Goal: Task Accomplishment & Management: Use online tool/utility

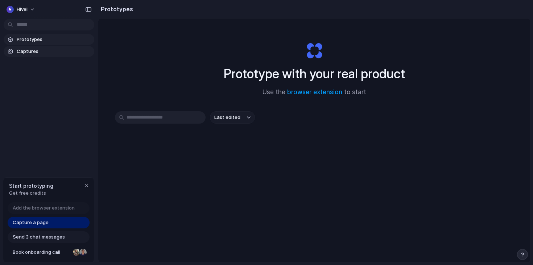
click at [49, 50] on span "Captures" at bounding box center [54, 51] width 75 height 7
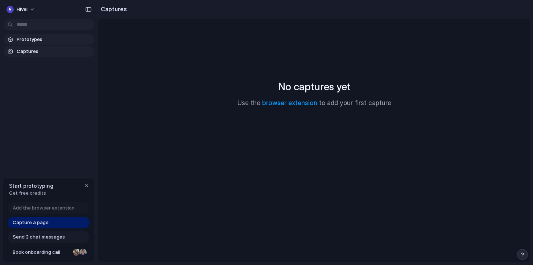
click at [51, 37] on span "Prototypes" at bounding box center [54, 39] width 75 height 7
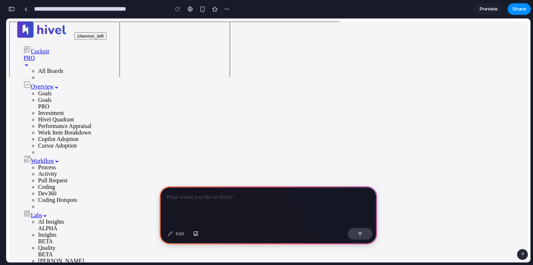
click at [178, 203] on div at bounding box center [269, 206] width 218 height 39
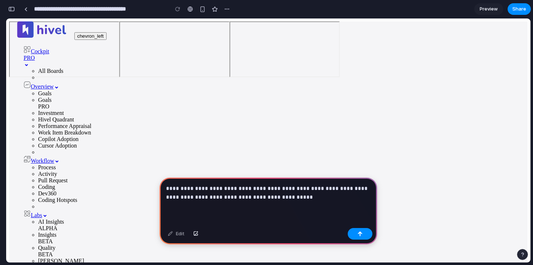
click at [358, 233] on div "button" at bounding box center [360, 234] width 5 height 5
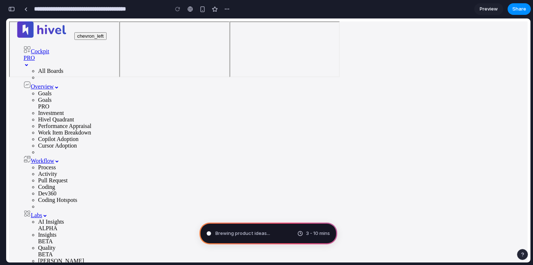
type input "**********"
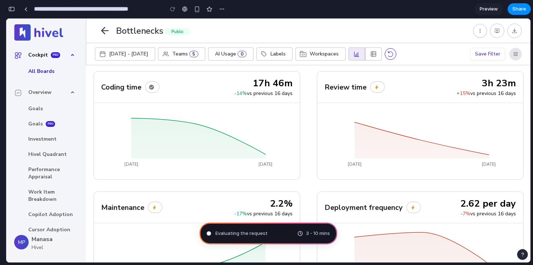
click at [519, 52] on button "button" at bounding box center [516, 54] width 12 height 12
click at [515, 30] on icon "button" at bounding box center [514, 30] width 5 height 5
click at [130, 34] on div "Bottlenecks" at bounding box center [139, 31] width 47 height 12
click at [99, 29] on icon "button" at bounding box center [105, 31] width 12 height 12
click at [103, 30] on icon "button" at bounding box center [105, 30] width 8 height 7
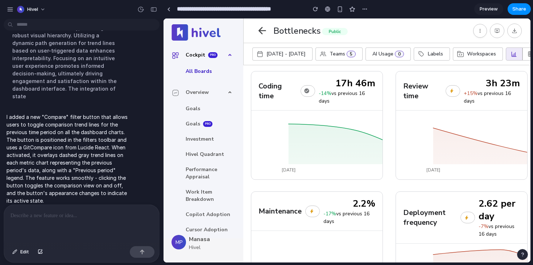
click at [491, 13] on link "Preview" at bounding box center [489, 9] width 29 height 12
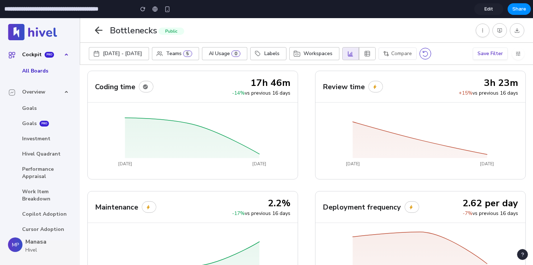
click at [397, 55] on span "Compare" at bounding box center [402, 53] width 21 height 7
click at [399, 56] on span "Compare" at bounding box center [402, 53] width 21 height 7
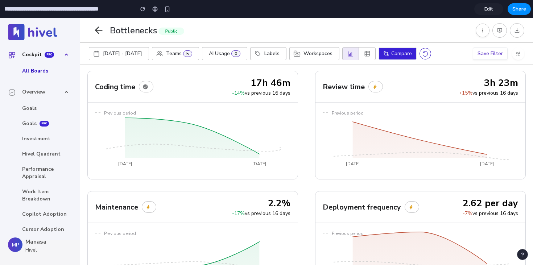
click at [383, 49] on button "Compare" at bounding box center [398, 54] width 38 height 12
click at [402, 51] on span "Compare" at bounding box center [402, 53] width 21 height 7
click at [395, 56] on span "Compare" at bounding box center [402, 53] width 21 height 7
